Goal: Task Accomplishment & Management: Use online tool/utility

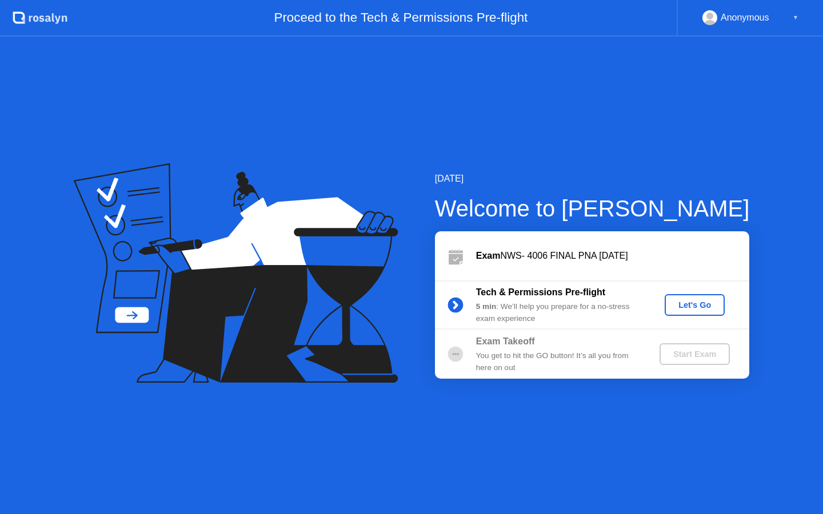
click at [672, 304] on div "Let's Go" at bounding box center [694, 305] width 51 height 9
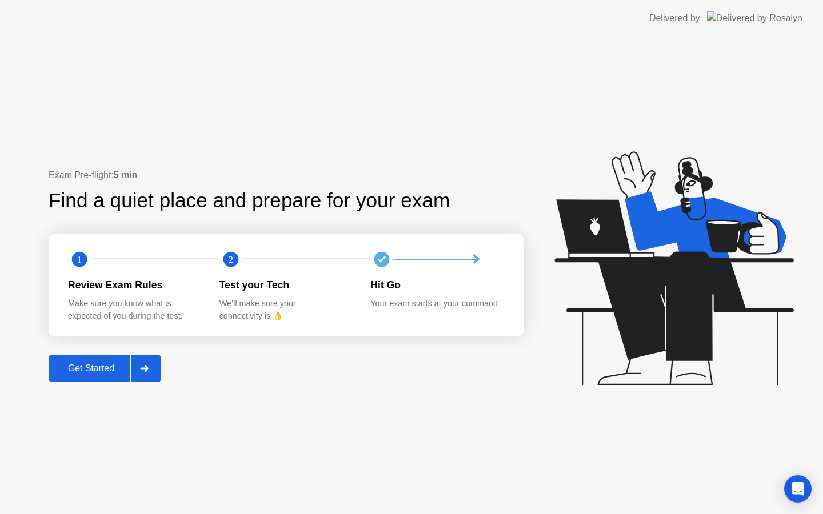
click at [146, 363] on div at bounding box center [143, 368] width 27 height 26
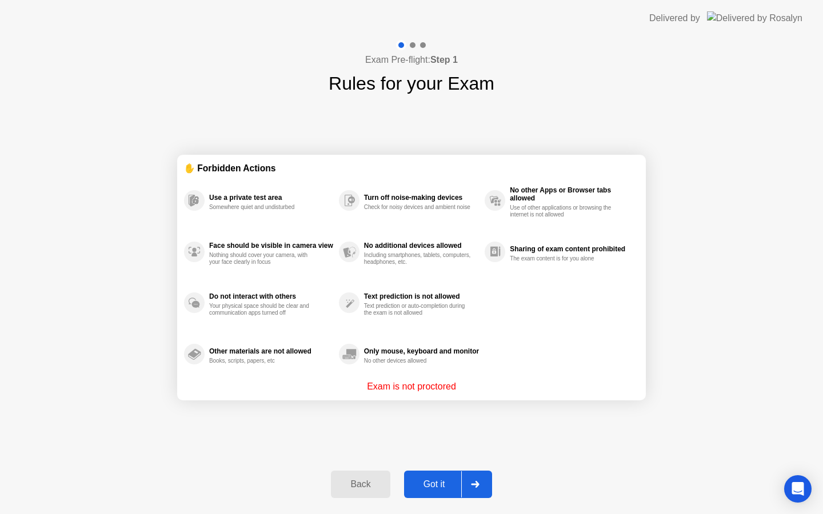
click at [484, 489] on div at bounding box center [474, 484] width 27 height 26
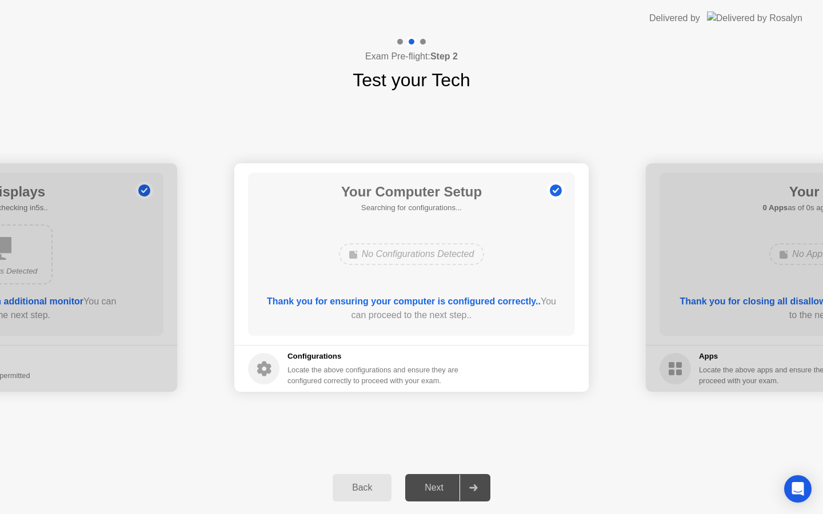
click at [484, 489] on div at bounding box center [472, 488] width 27 height 26
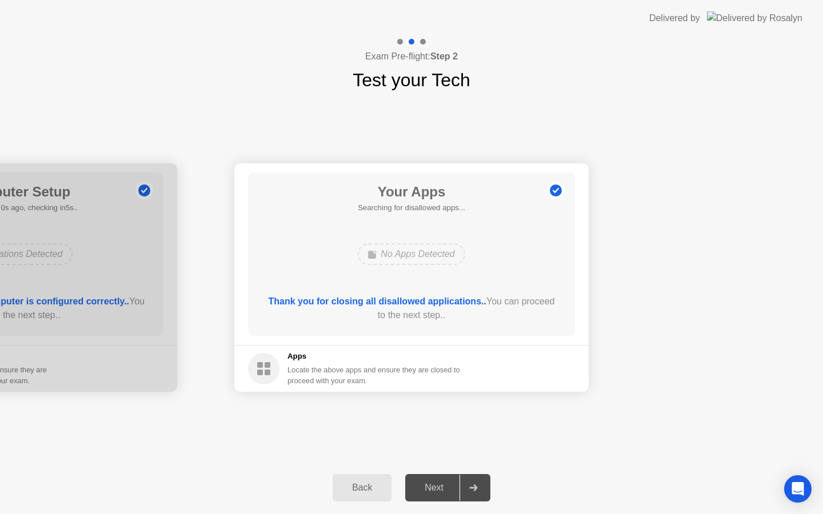
click at [484, 489] on div at bounding box center [472, 488] width 27 height 26
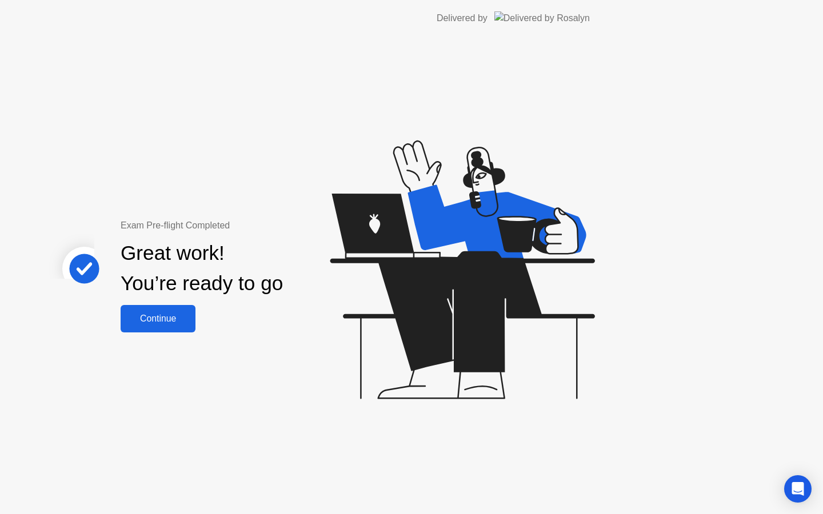
click at [484, 489] on div "Exam Pre-flight Completed Great work! You’re ready to go Continue" at bounding box center [305, 276] width 610 height 478
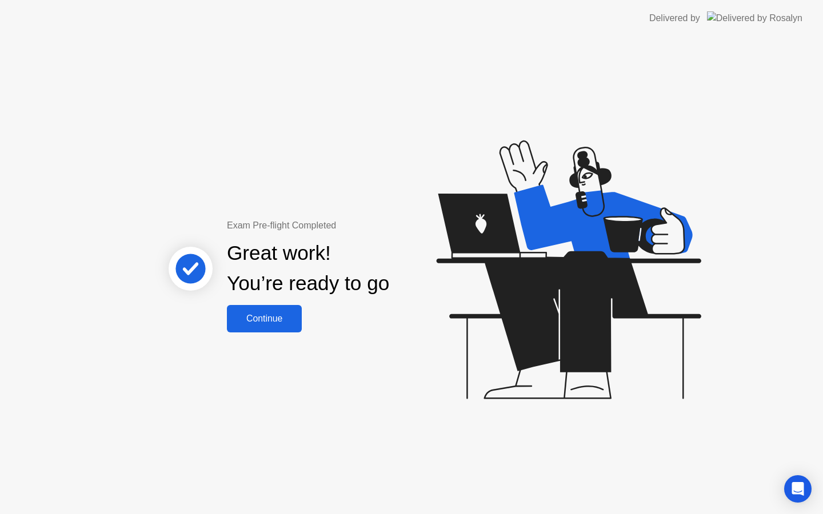
click at [263, 324] on div "Continue" at bounding box center [264, 319] width 68 height 10
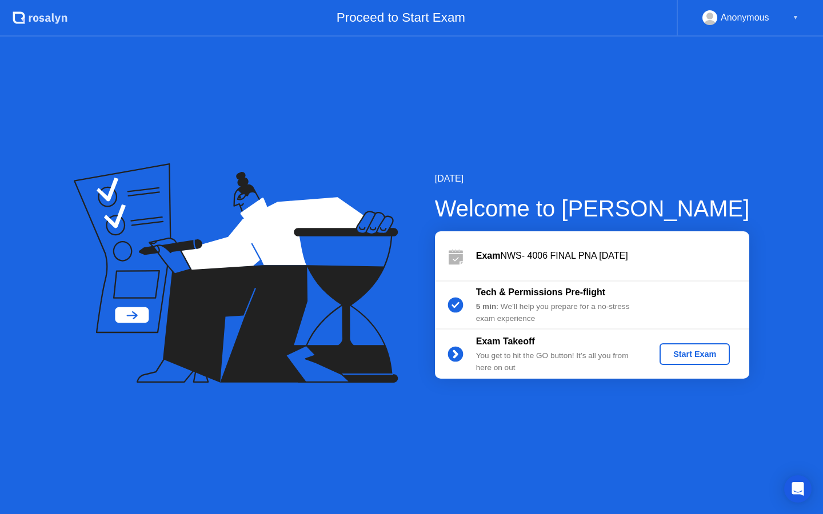
click at [710, 355] on div "Start Exam" at bounding box center [694, 354] width 61 height 9
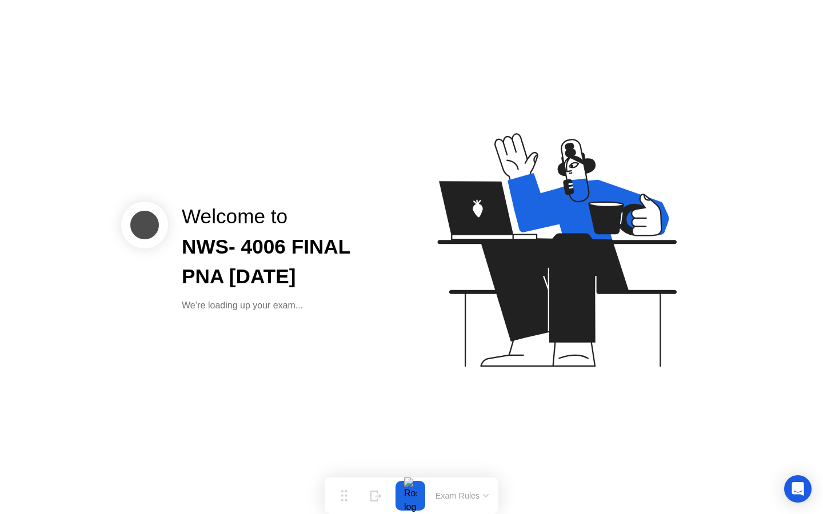
click at [426, 372] on icon at bounding box center [554, 255] width 295 height 293
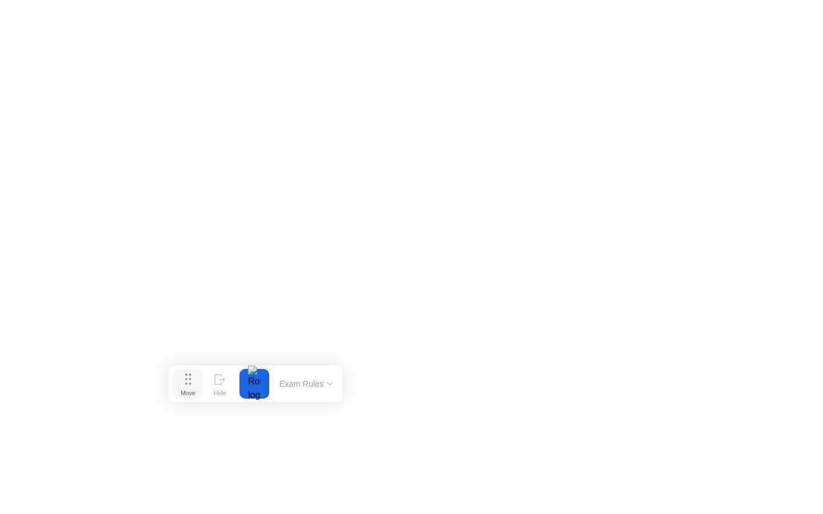
drag, startPoint x: 346, startPoint y: 494, endPoint x: 177, endPoint y: 375, distance: 206.6
click at [185, 375] on icon at bounding box center [188, 379] width 6 height 11
drag, startPoint x: 181, startPoint y: 386, endPoint x: 71, endPoint y: 364, distance: 111.8
click at [82, 368] on div "Move" at bounding box center [89, 371] width 15 height 7
drag, startPoint x: 72, startPoint y: 356, endPoint x: 29, endPoint y: 302, distance: 69.2
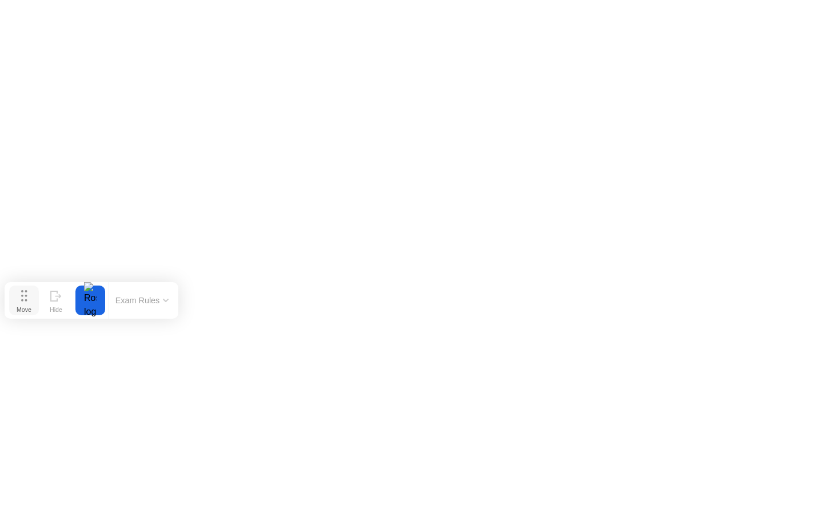
click at [29, 302] on button "Move" at bounding box center [24, 301] width 30 height 30
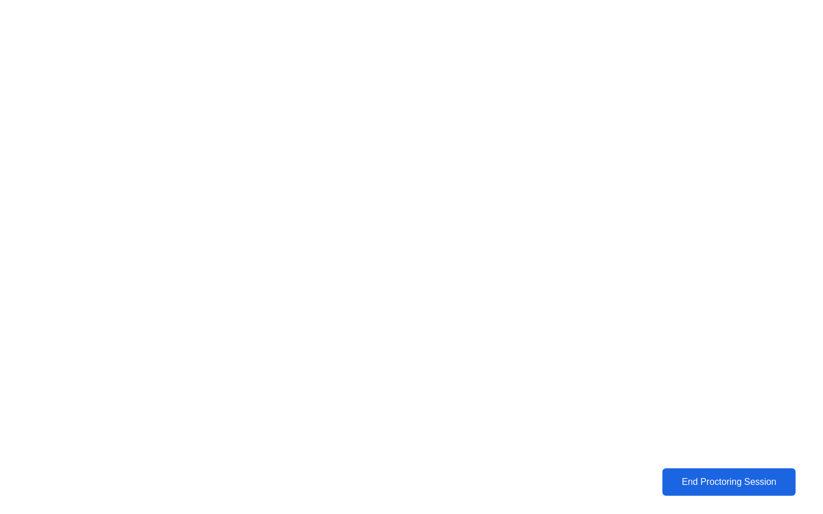
click at [690, 486] on div "End Proctoring Session" at bounding box center [729, 482] width 126 height 10
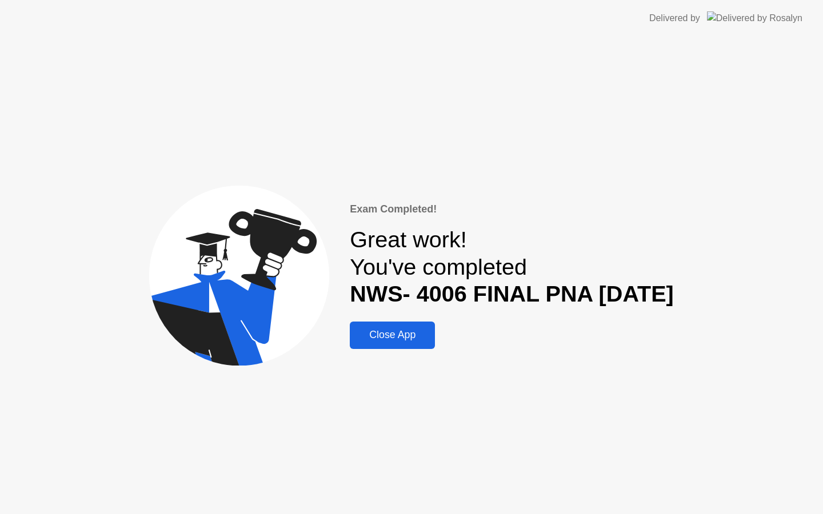
click at [393, 336] on div "Close App" at bounding box center [392, 335] width 78 height 12
